Goal: Task Accomplishment & Management: Manage account settings

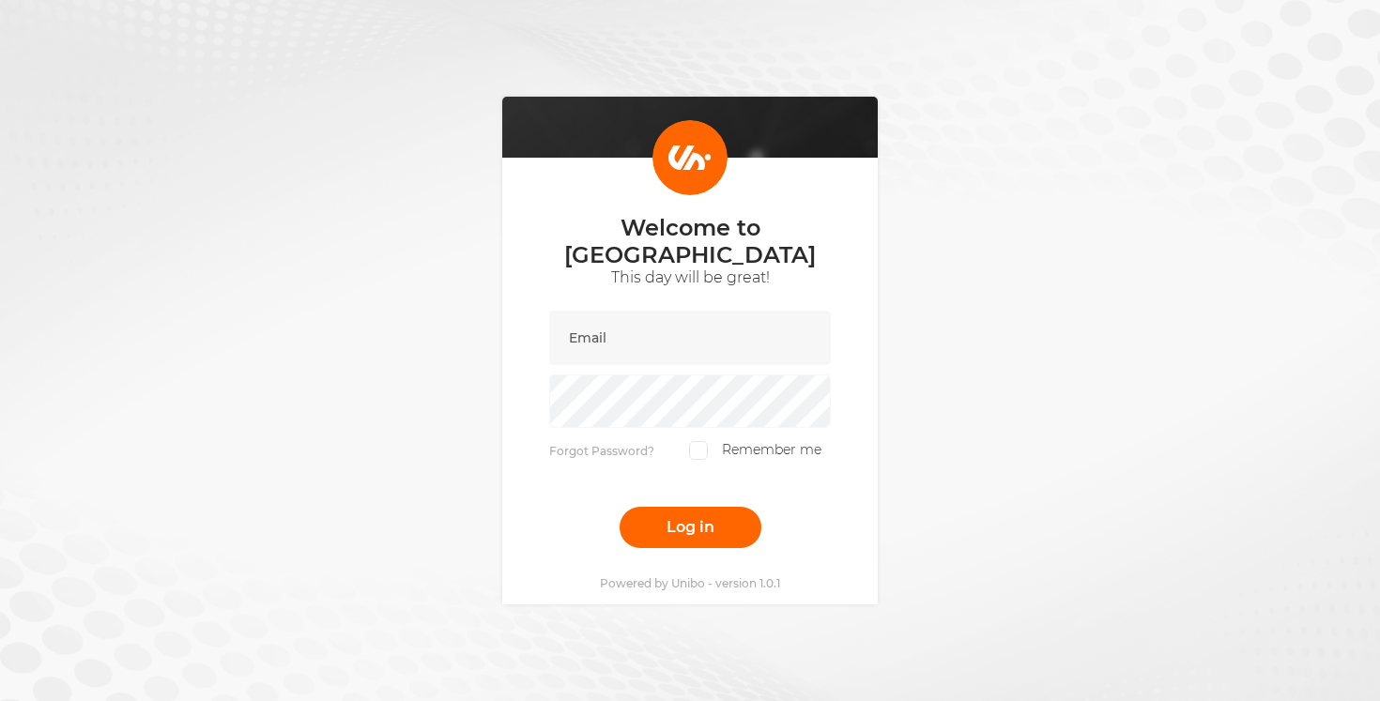
type input "jacob@unibo.com"
click at [690, 507] on button "Log in" at bounding box center [690, 527] width 142 height 41
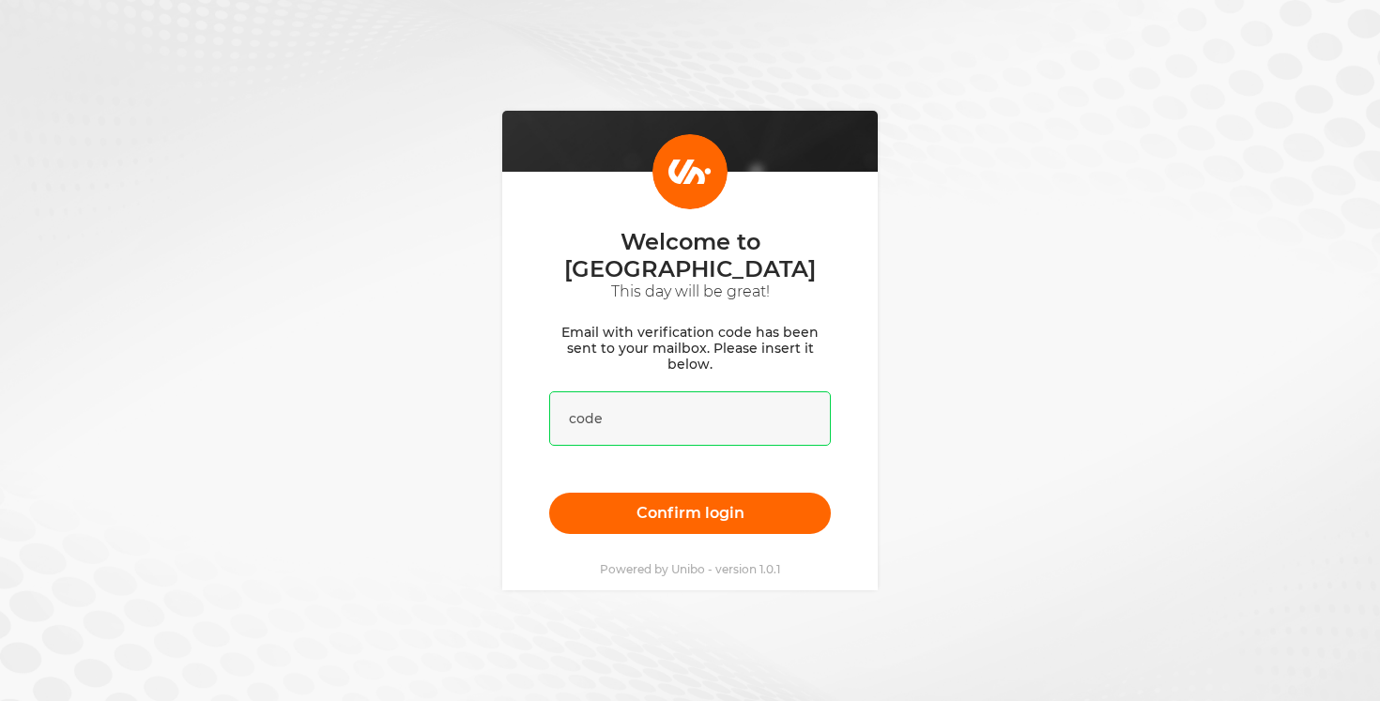
click at [637, 413] on input "text" at bounding box center [690, 418] width 282 height 54
paste input "412586"
type input "412586"
click at [1114, 465] on div "Welcome to Unibo This day will be great! Email with verification code has been …" at bounding box center [690, 350] width 1380 height 701
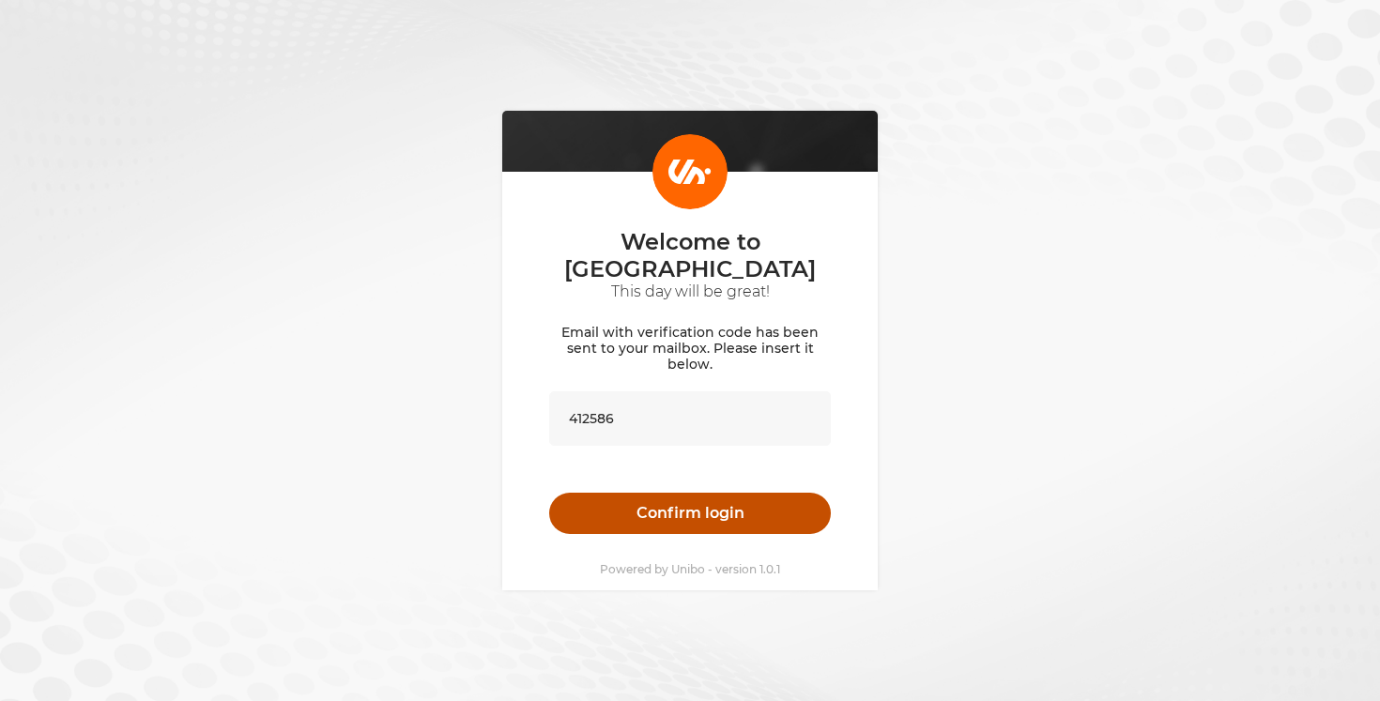
click at [700, 496] on button "Confirm login" at bounding box center [690, 513] width 282 height 41
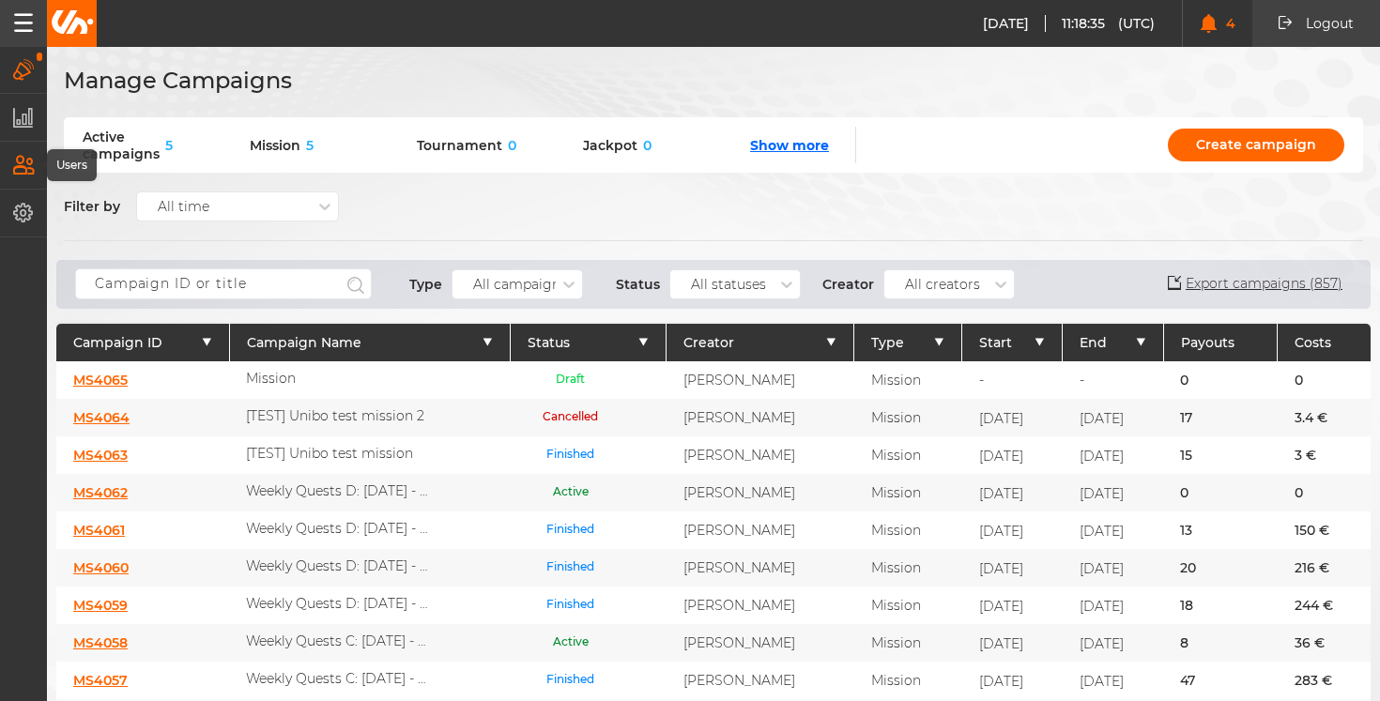
click at [24, 167] on icon "button" at bounding box center [24, 165] width 22 height 21
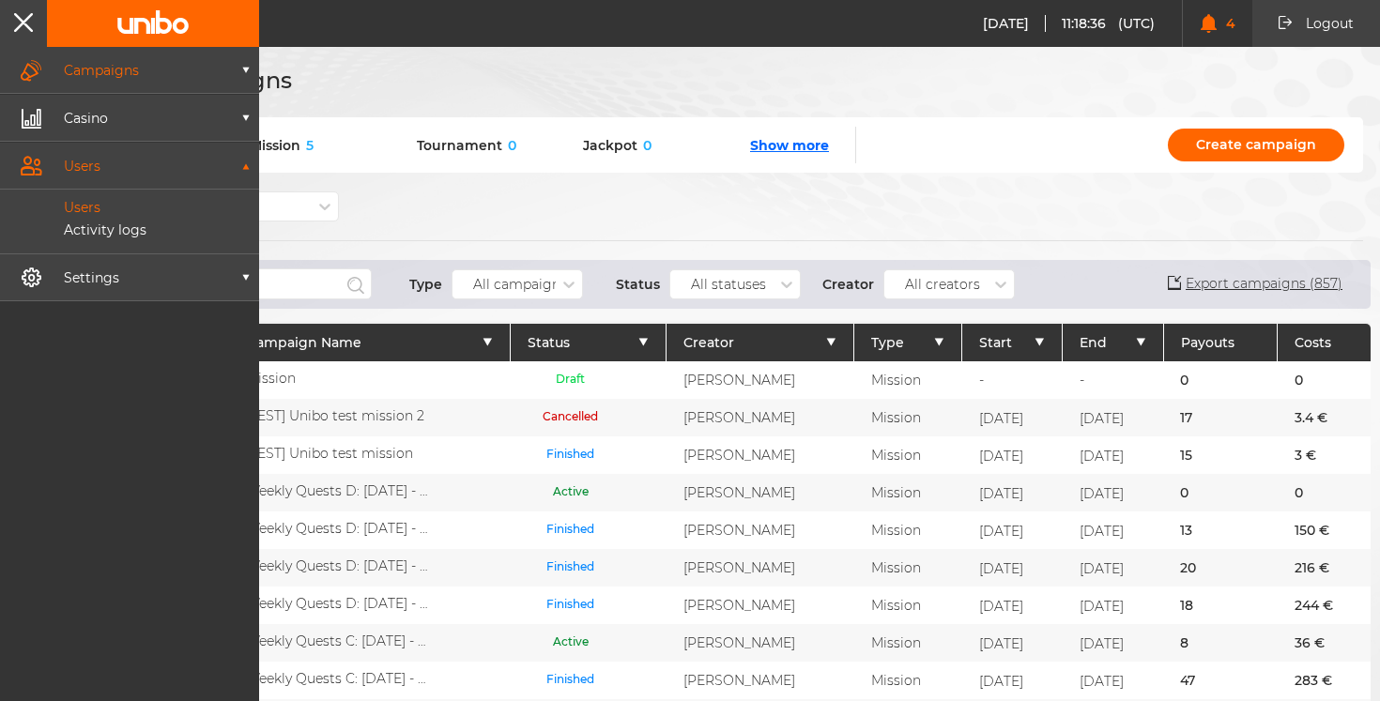
click at [80, 203] on p "Users" at bounding box center [61, 207] width 79 height 17
